Goal: Answer question/provide support: Share knowledge or assist other users

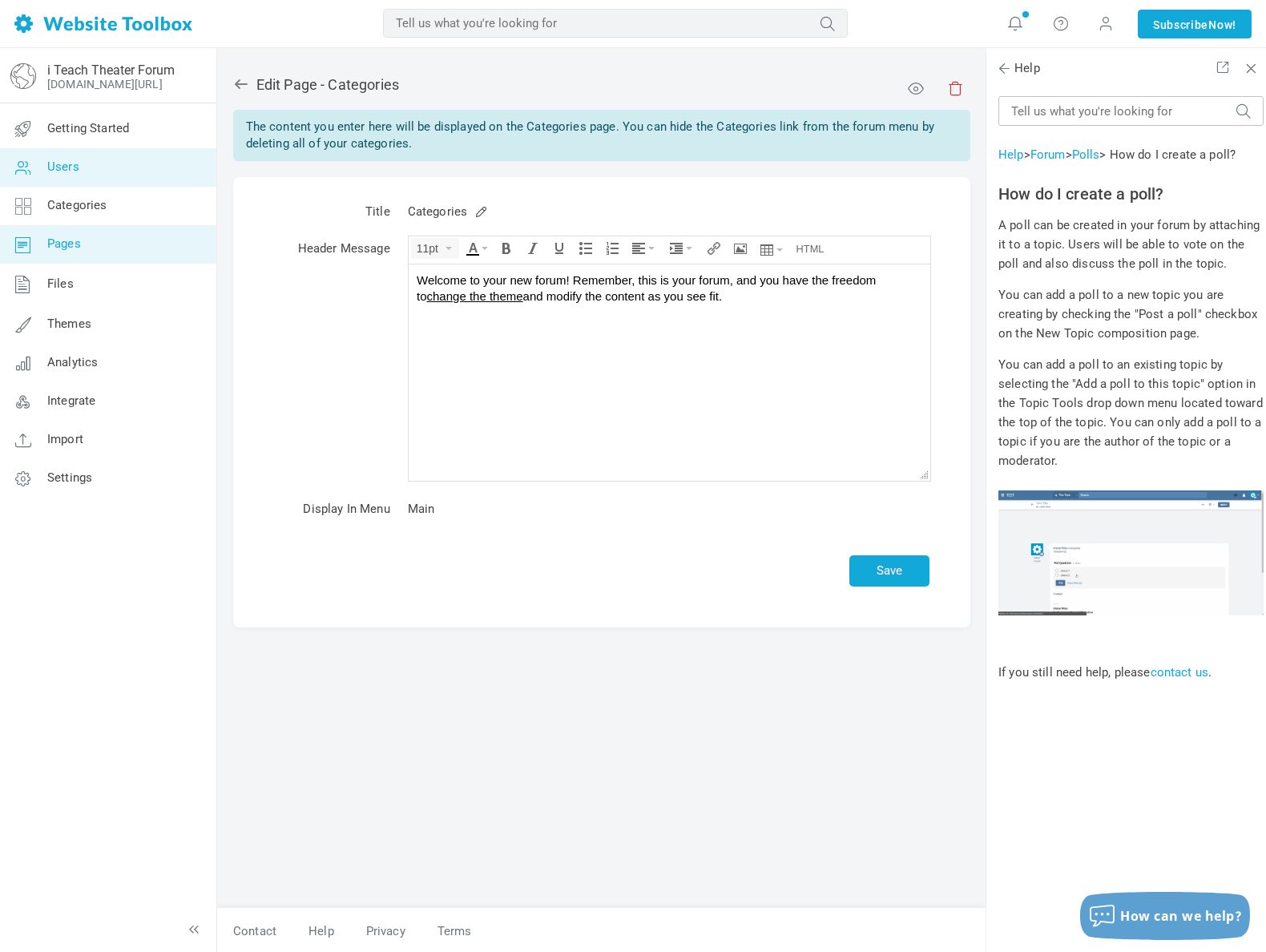
click at [74, 166] on span "Users" at bounding box center [63, 166] width 32 height 15
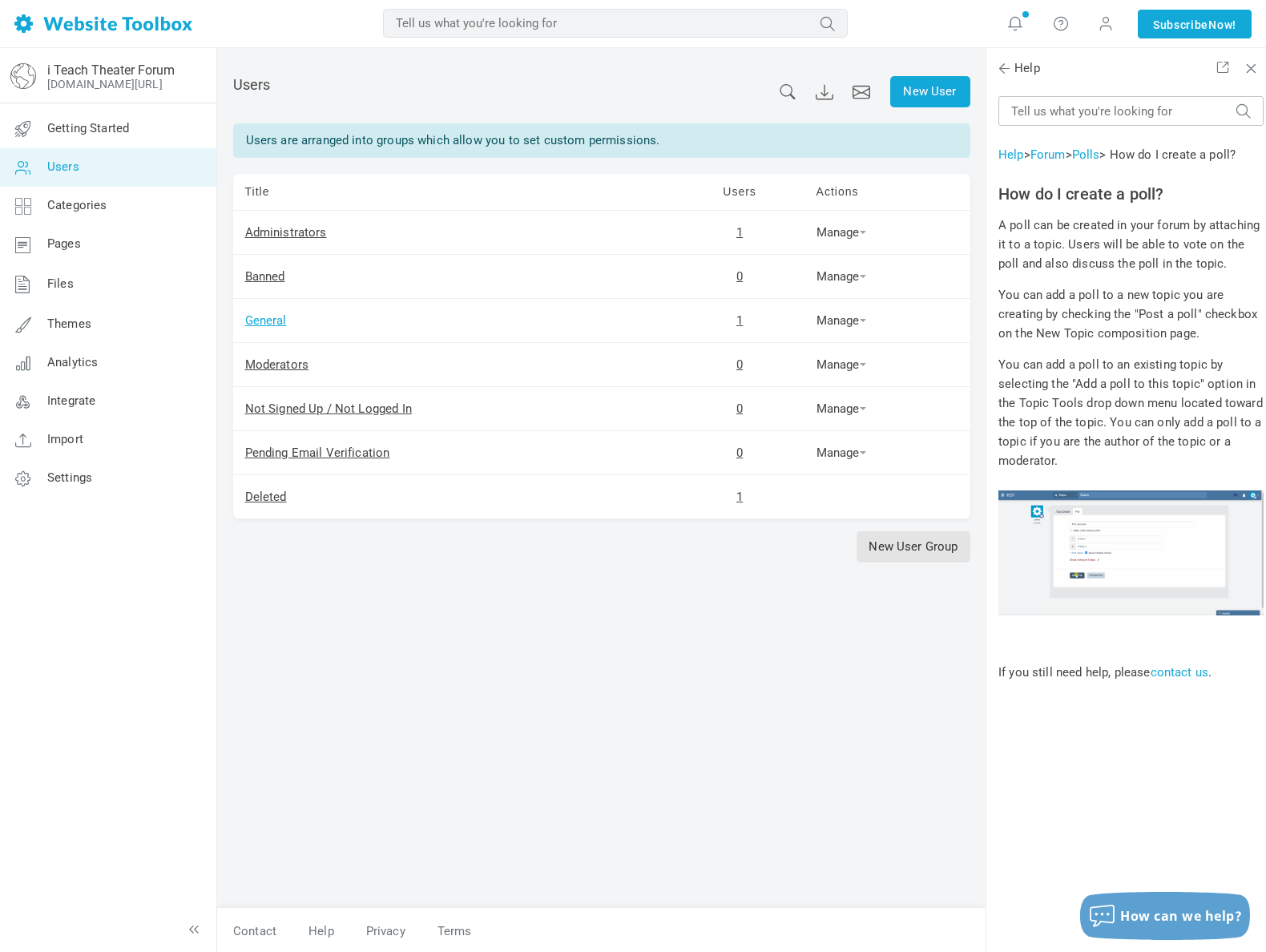
click at [271, 320] on link "General" at bounding box center [266, 320] width 42 height 15
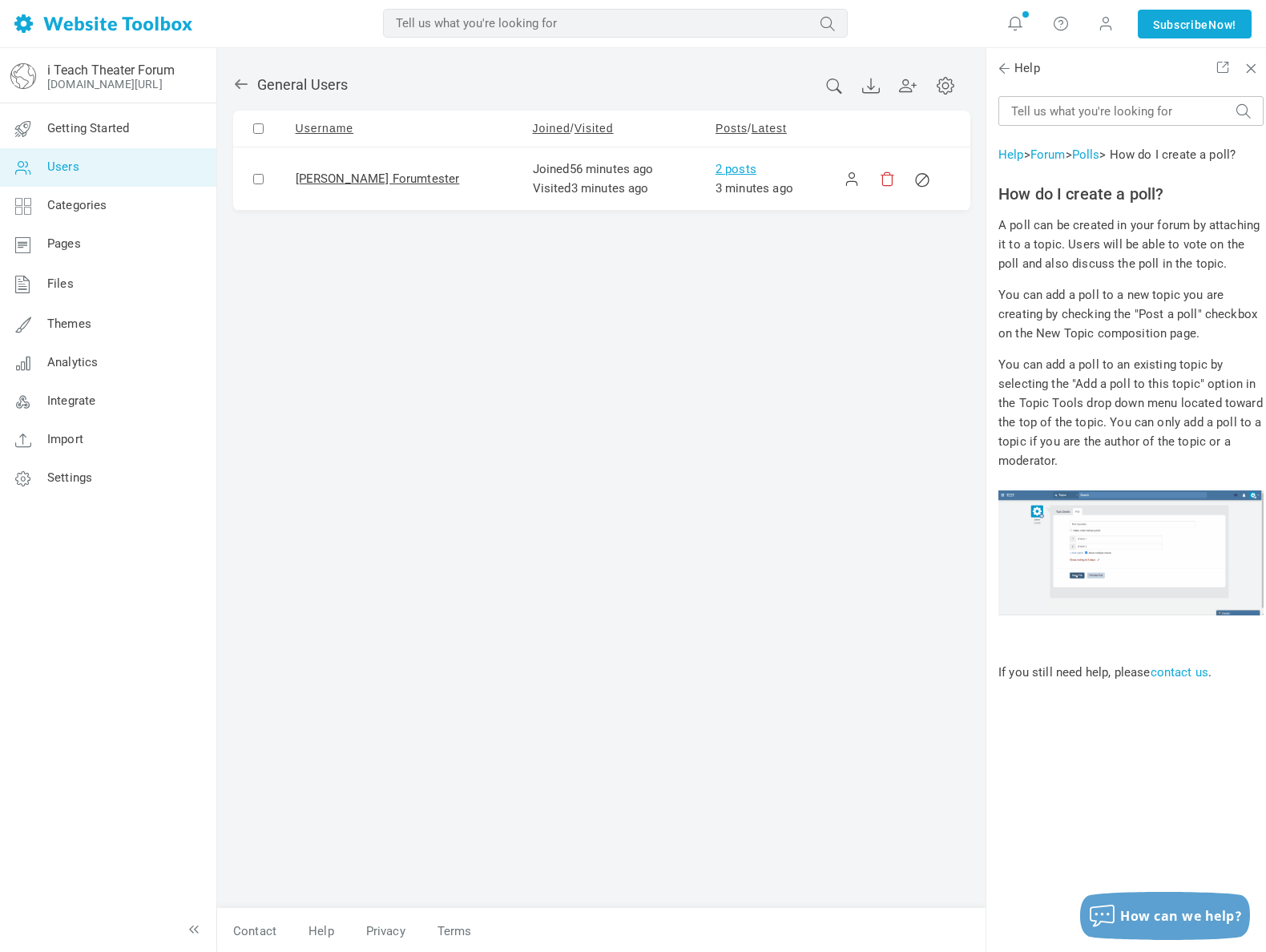
click at [716, 168] on link "2 posts" at bounding box center [736, 169] width 41 height 15
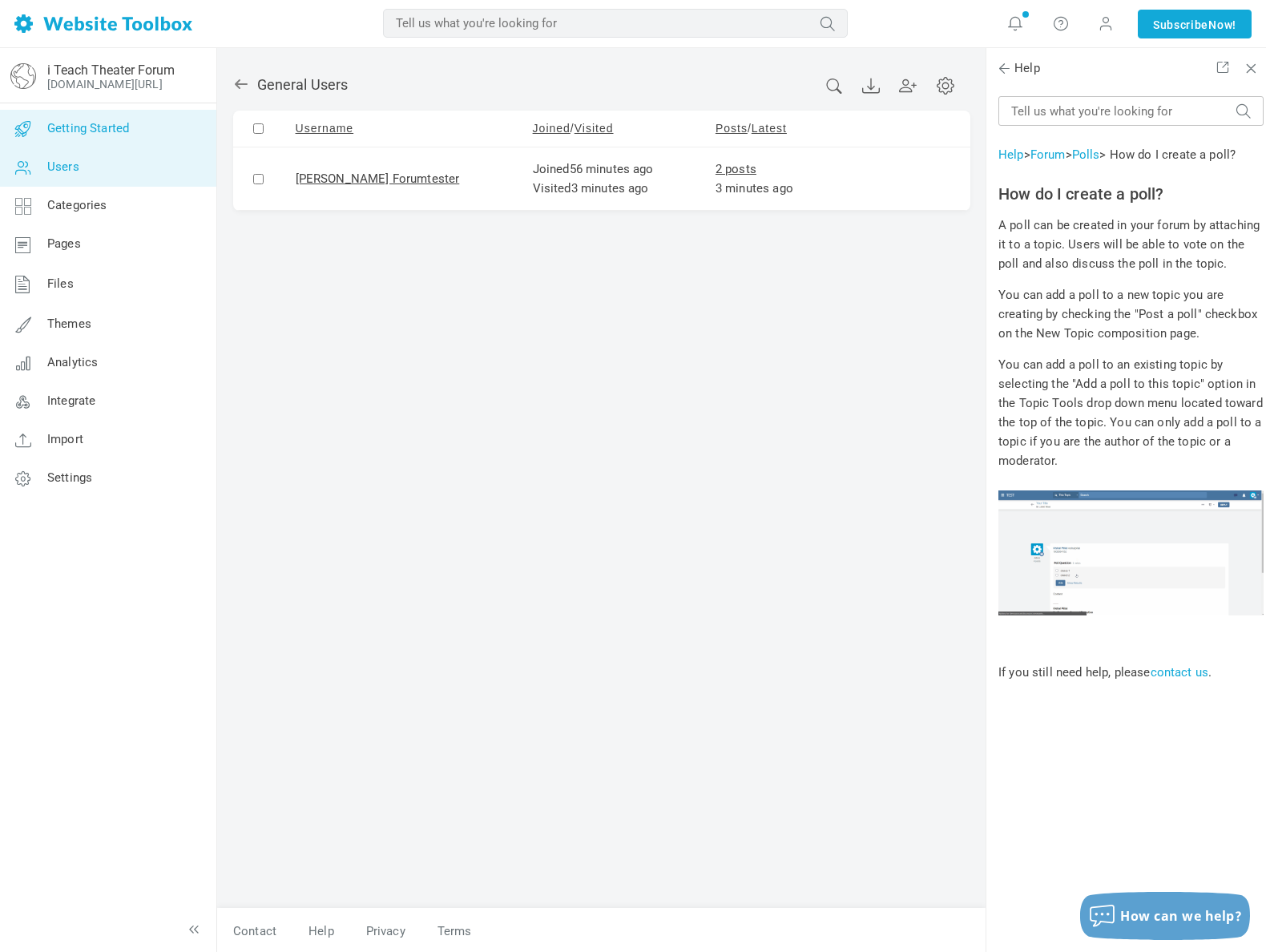
click at [119, 134] on span "Getting Started" at bounding box center [88, 128] width 81 height 15
